Goal: Transaction & Acquisition: Purchase product/service

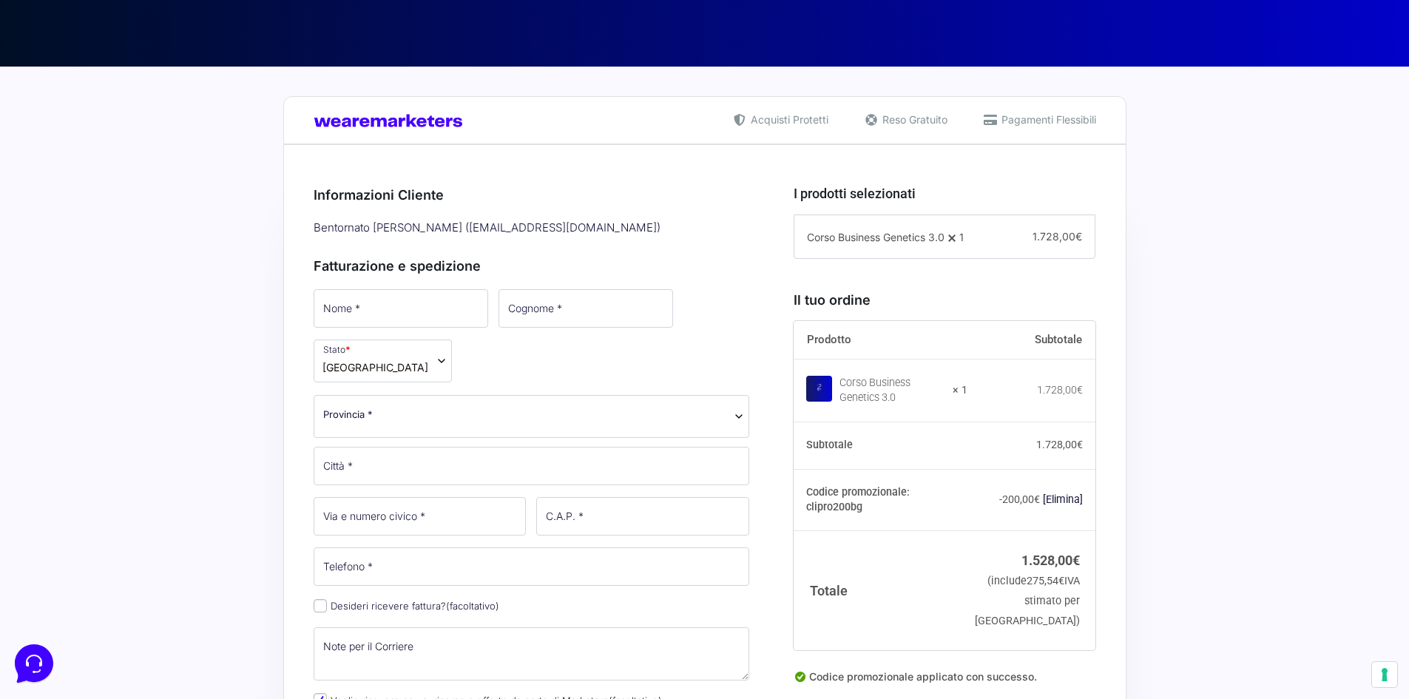
scroll to position [222, 0]
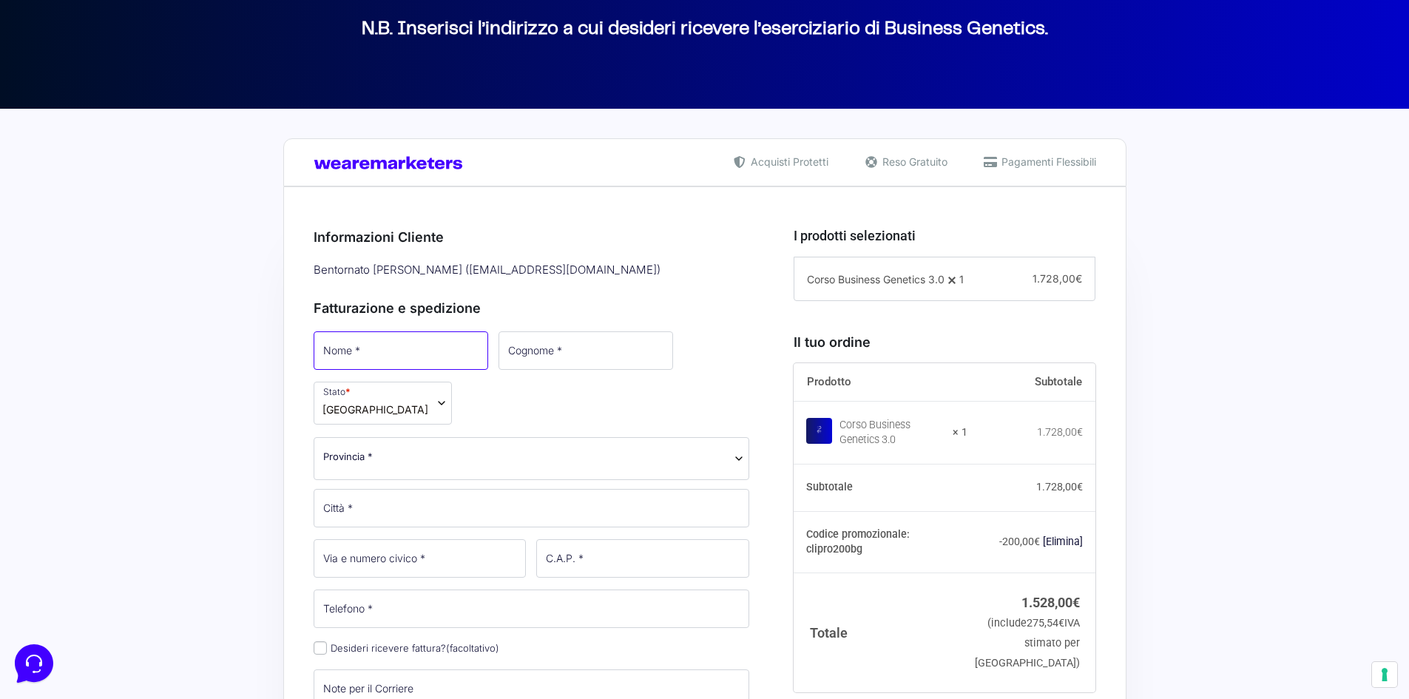
click at [429, 351] on input "Nome *" at bounding box center [401, 350] width 175 height 38
type input "[PERSON_NAME]"
click at [521, 360] on input "Cognome *" at bounding box center [584, 350] width 175 height 38
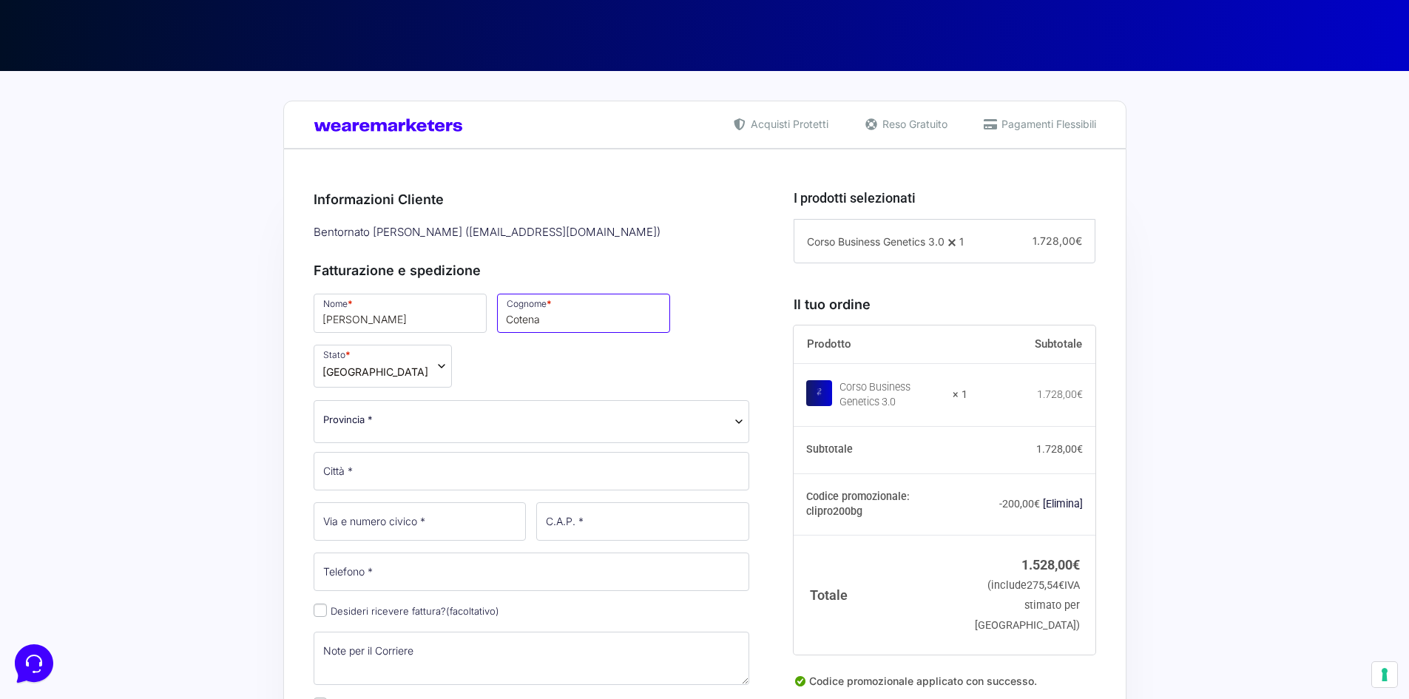
scroll to position [296, 0]
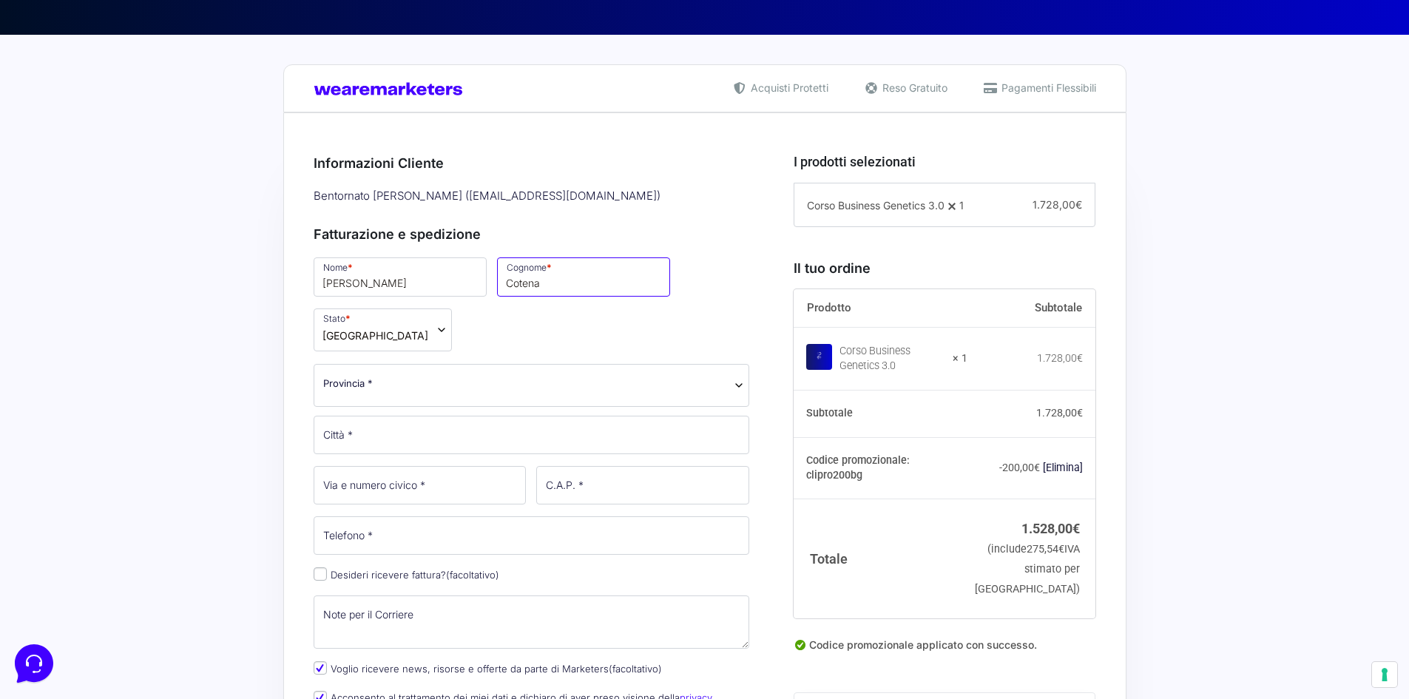
type input "Cotena"
click at [562, 393] on span "Provincia *" at bounding box center [532, 385] width 437 height 43
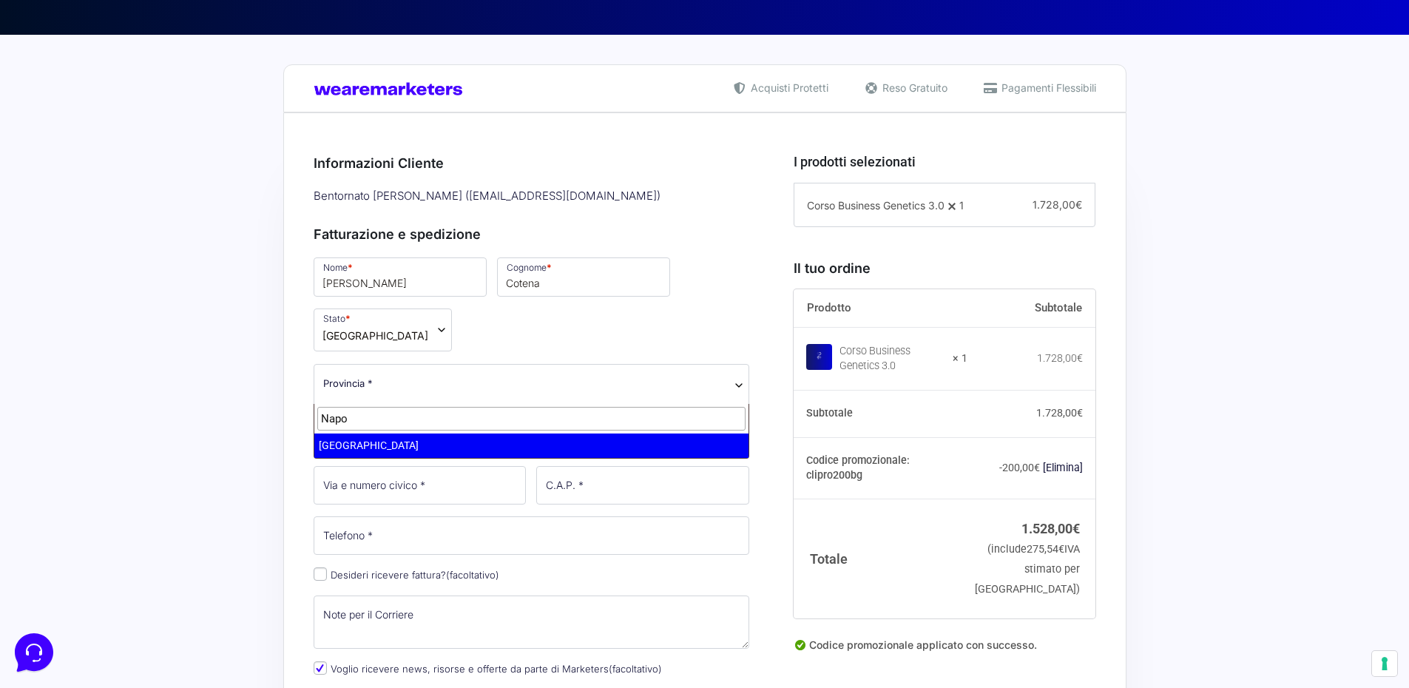
type input "Napo"
select select "NA"
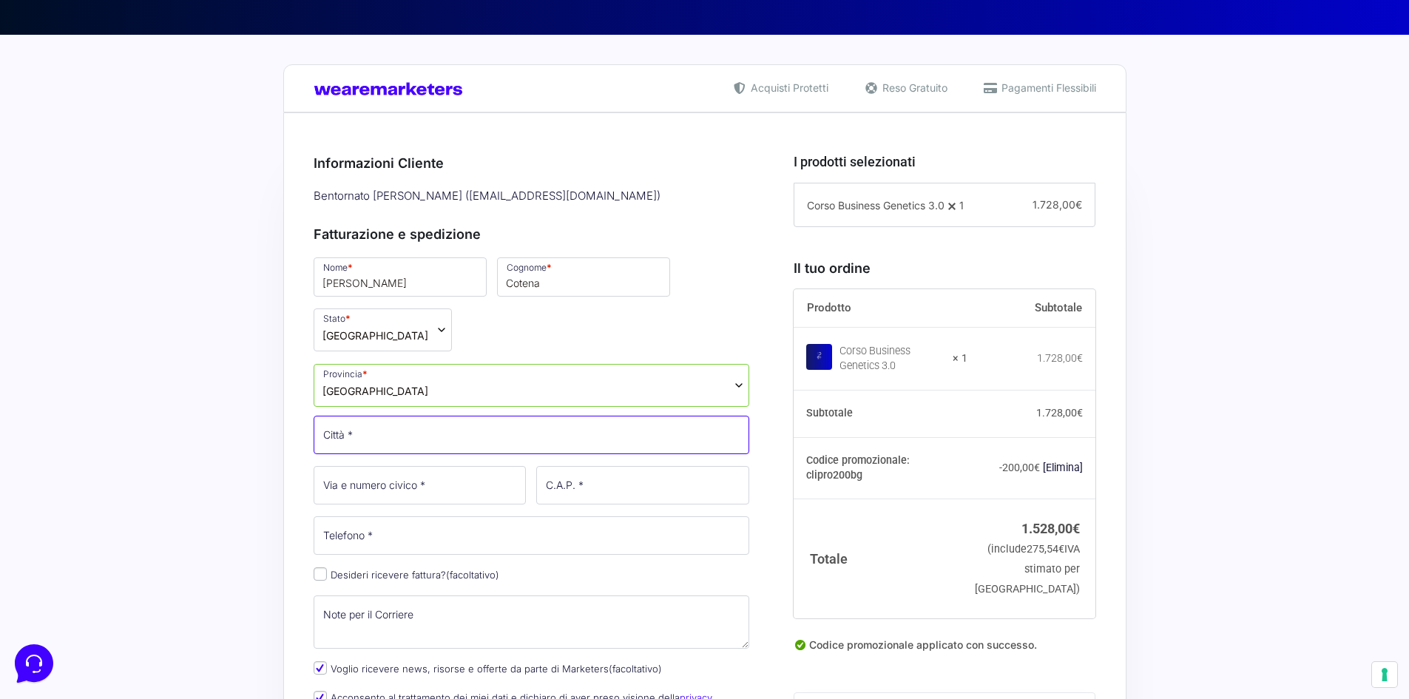
click at [397, 442] on input "Città *" at bounding box center [532, 435] width 437 height 38
type input "Quarto"
click at [382, 484] on input "Via e numero civico *" at bounding box center [420, 485] width 213 height 38
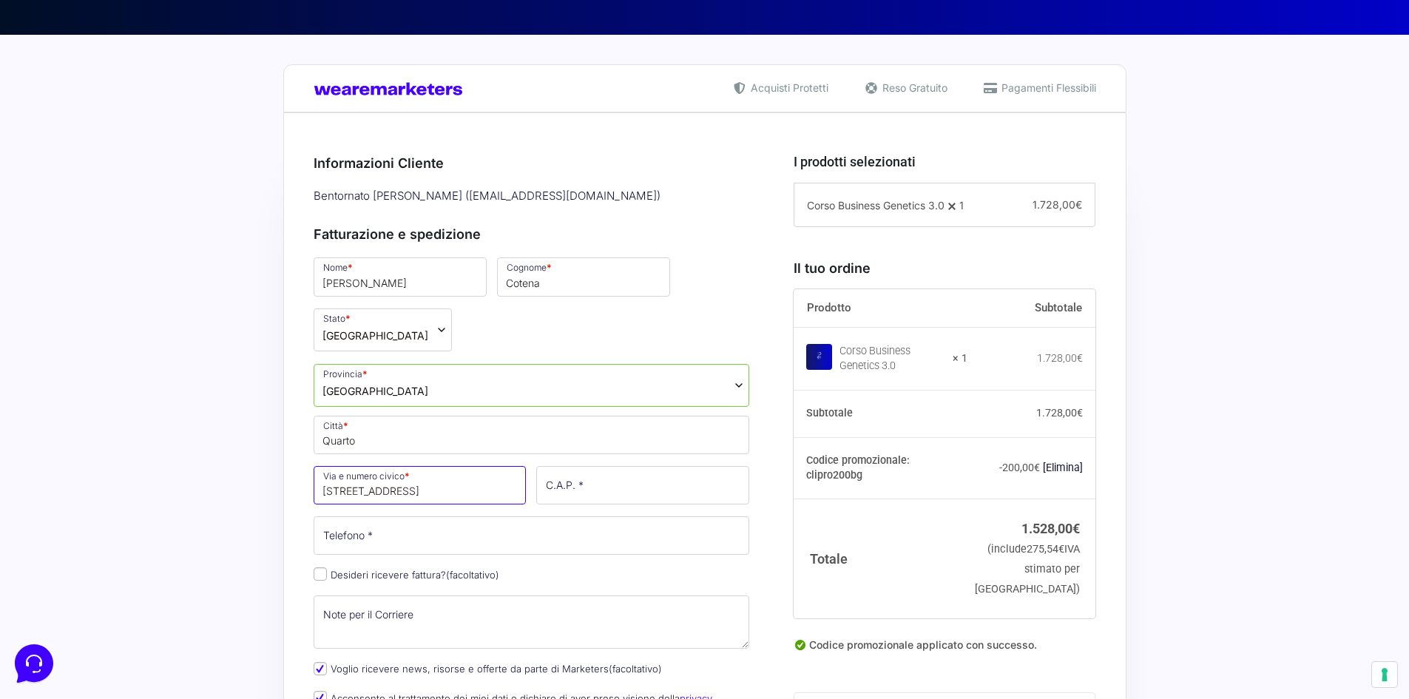
type input "[STREET_ADDRESS]"
click at [607, 482] on input "C.A.P. *" at bounding box center [642, 485] width 213 height 38
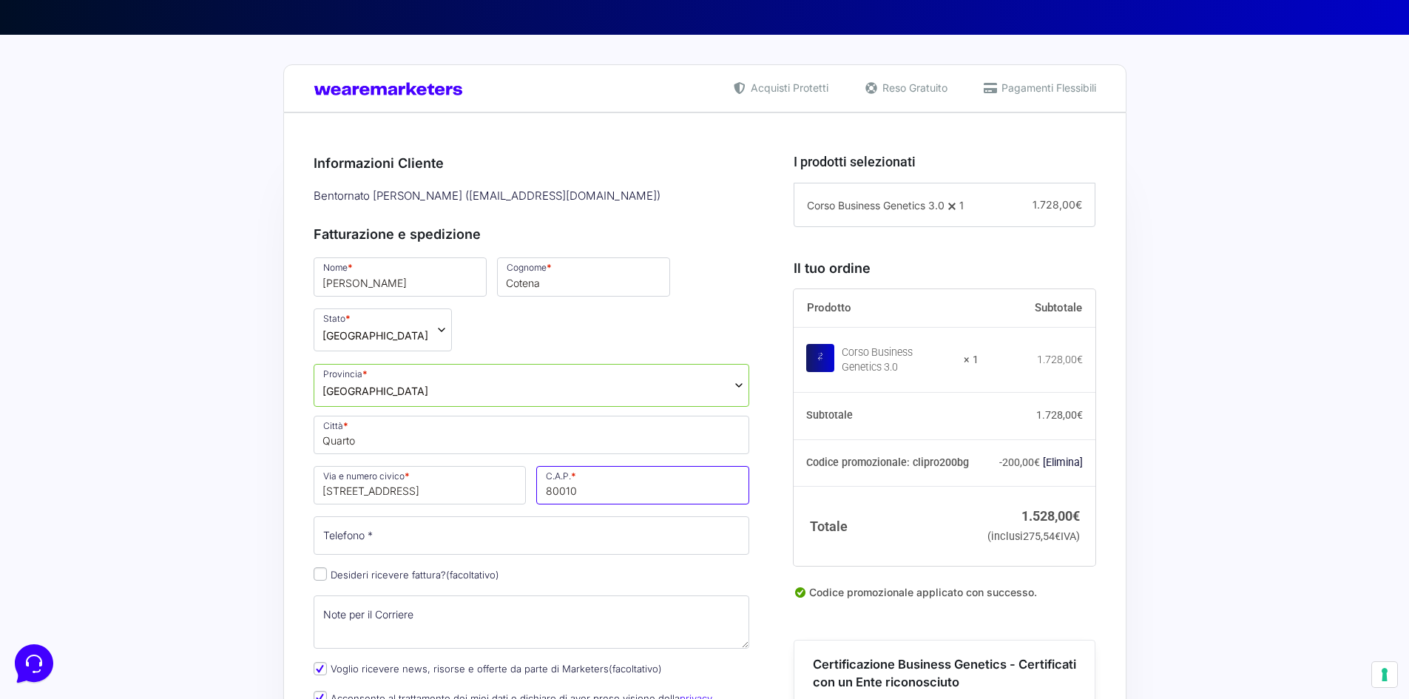
type input "80010"
click at [533, 547] on input "Telefono *" at bounding box center [532, 535] width 437 height 38
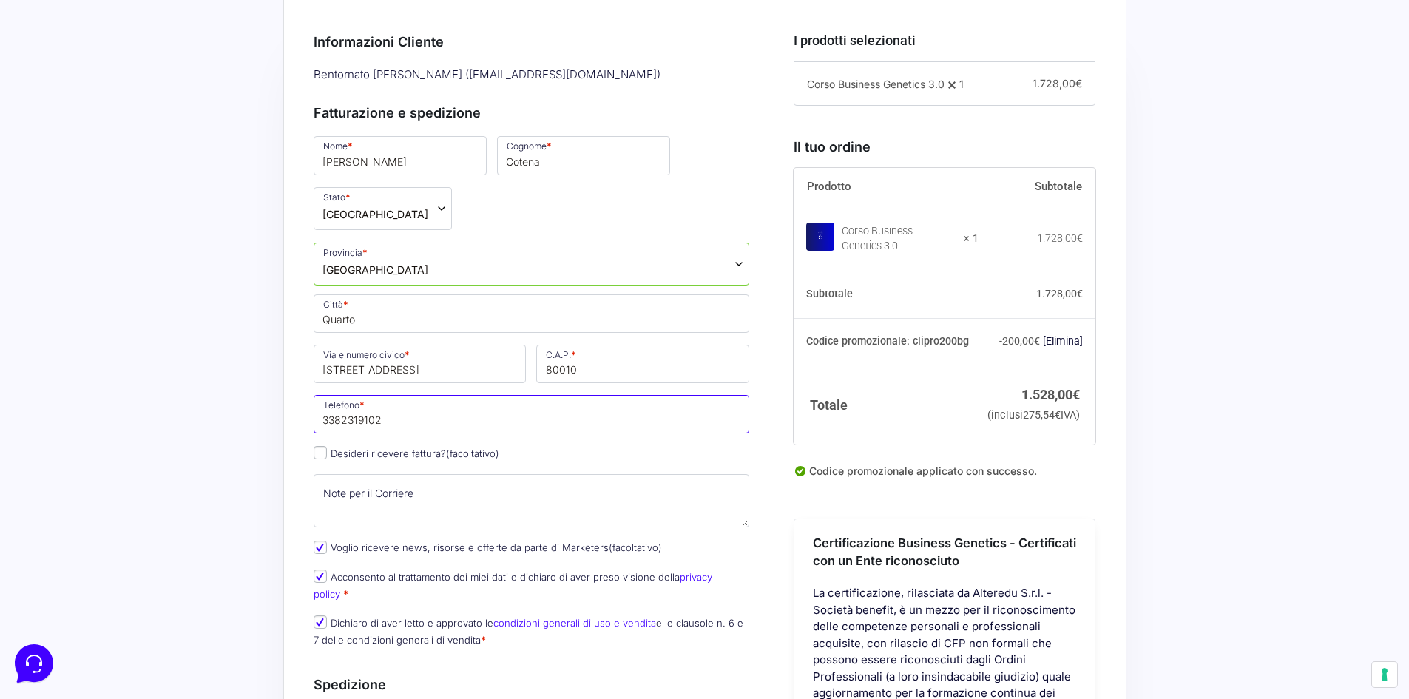
scroll to position [444, 0]
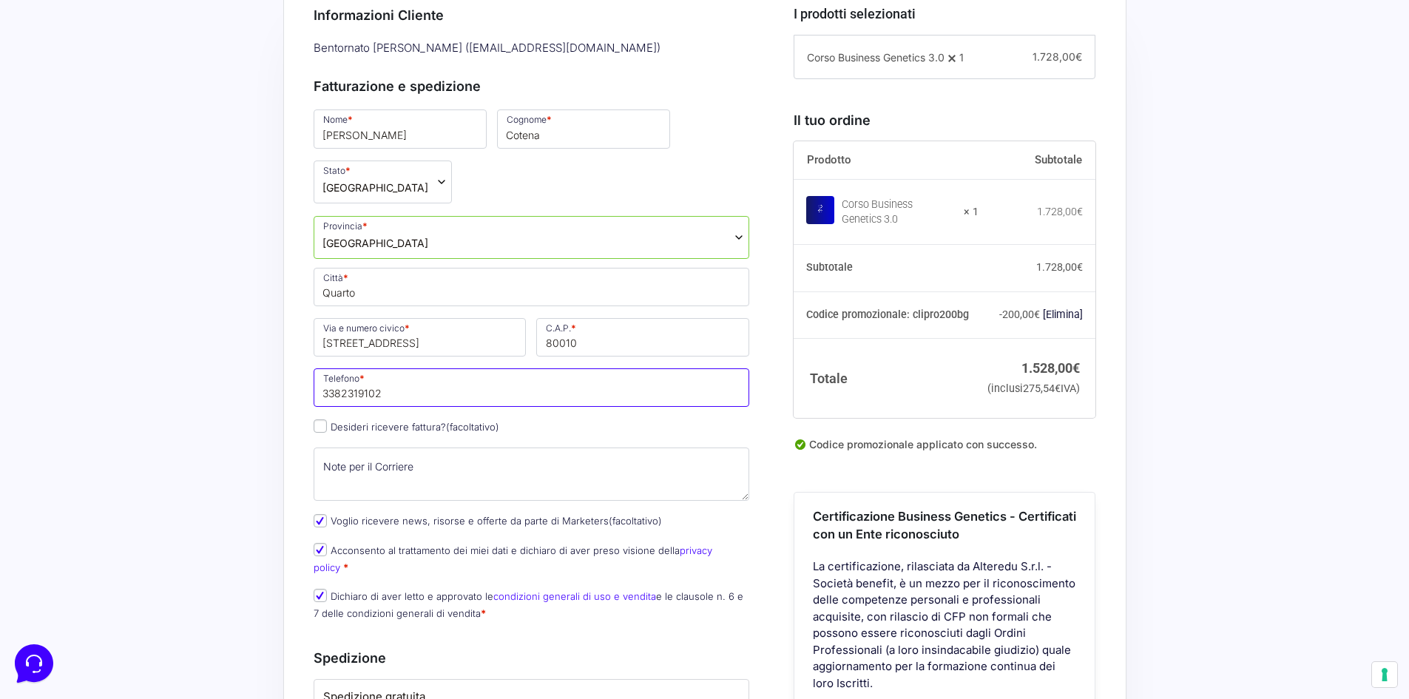
type input "3382319102"
click at [605, 469] on textarea "Note per il Corriere (facoltativo)" at bounding box center [532, 474] width 437 height 53
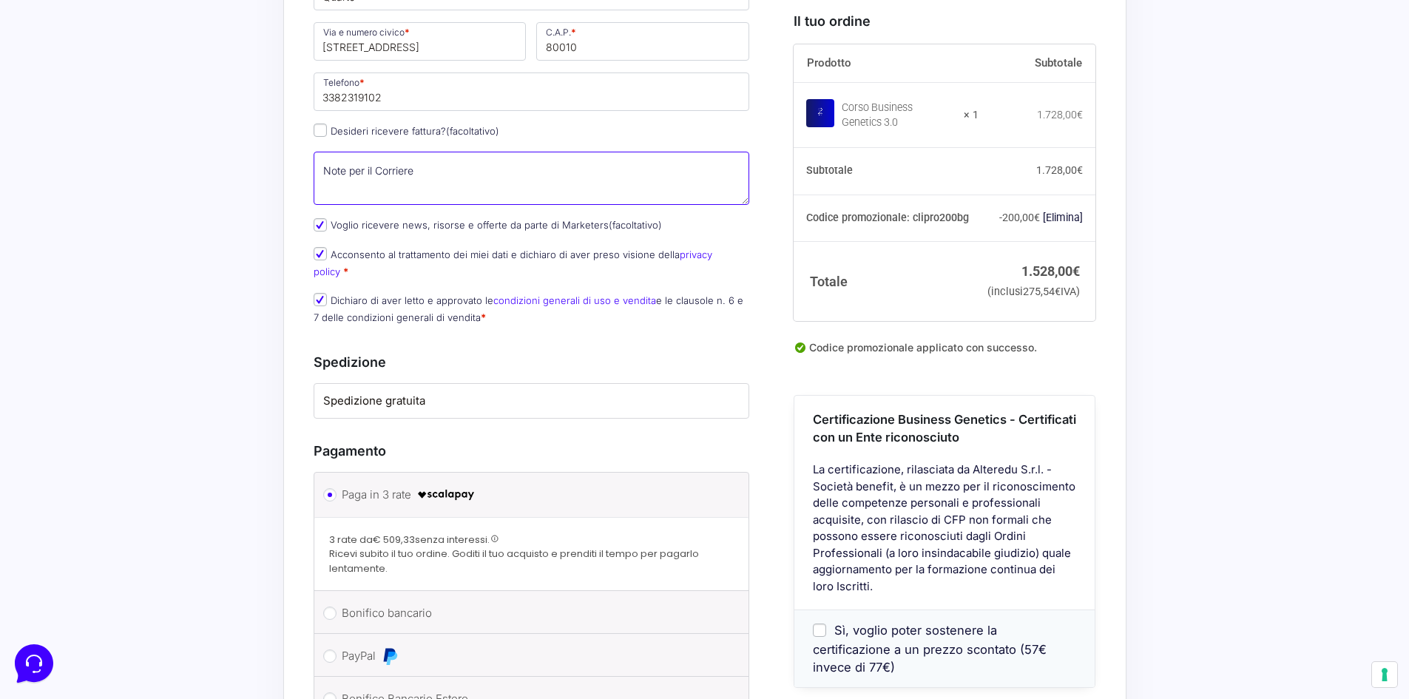
scroll to position [814, 0]
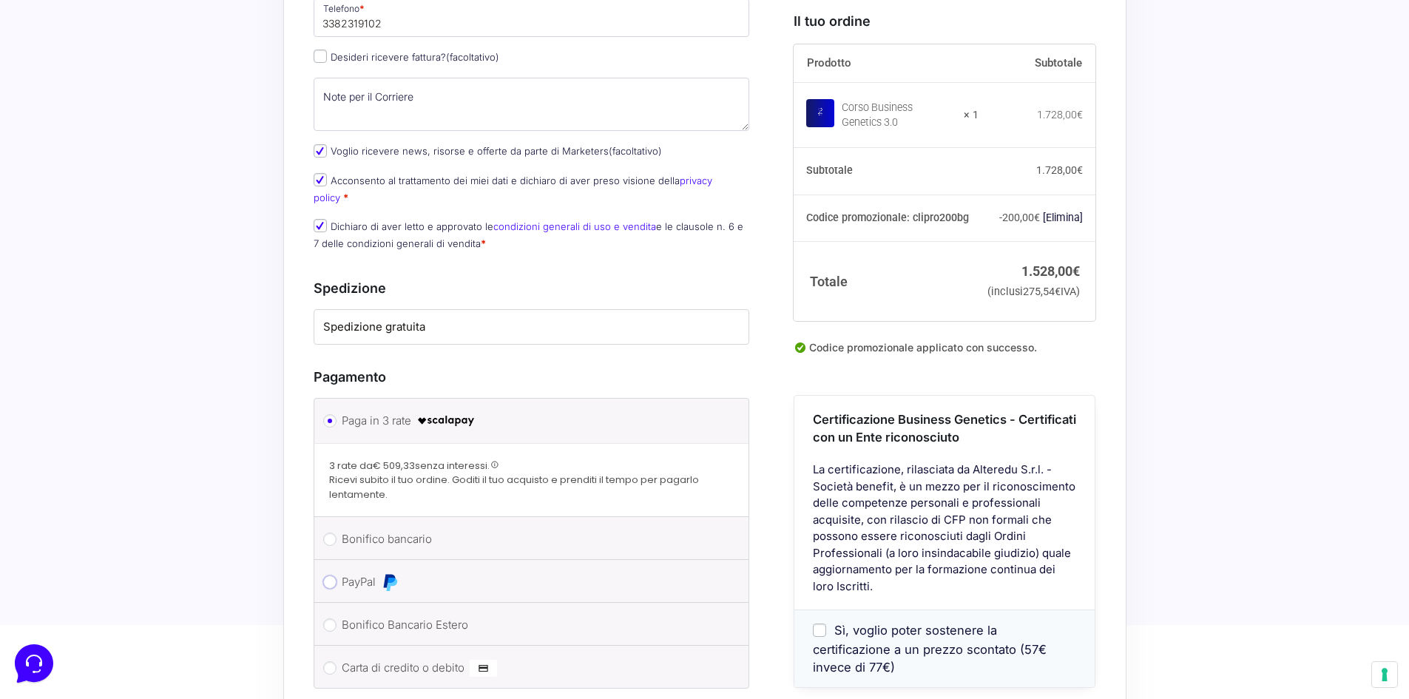
click at [329, 576] on input "PayPal" at bounding box center [329, 582] width 13 height 13
radio input "true"
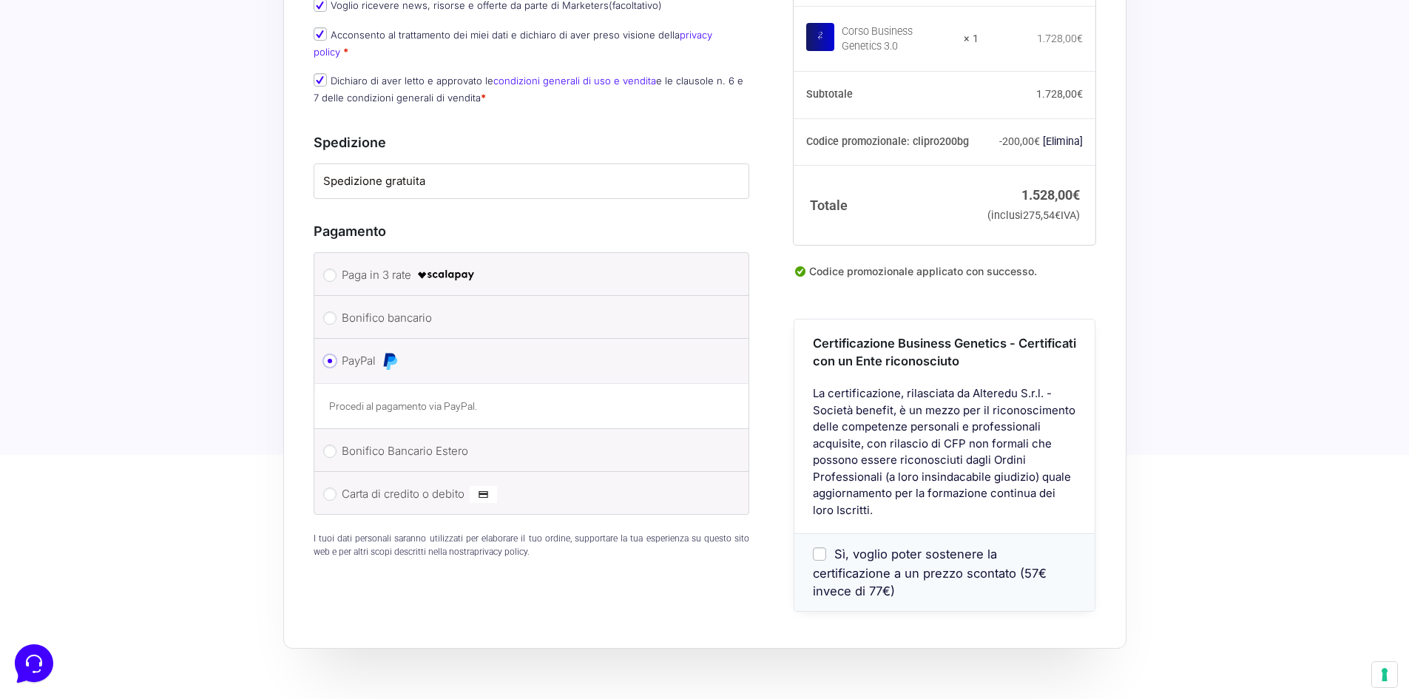
scroll to position [962, 0]
click at [826, 551] on input "Sì, voglio poter sostenere la certificazione a un prezzo scontato (57€ invece d…" at bounding box center [819, 551] width 13 height 13
checkbox input "true"
